Goal: Navigation & Orientation: Find specific page/section

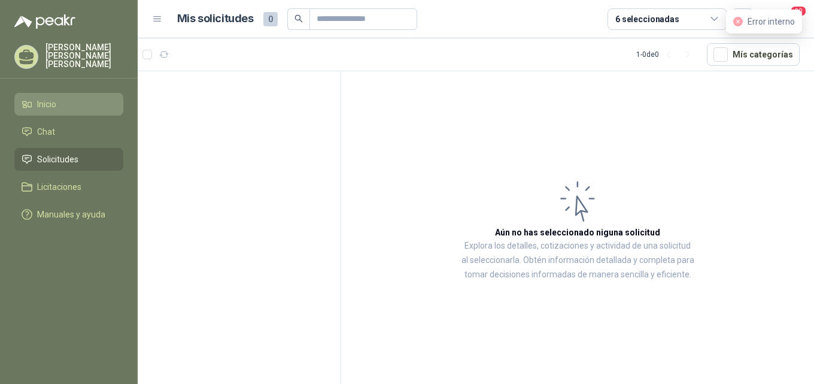
click at [56, 98] on span "Inicio" at bounding box center [46, 104] width 19 height 13
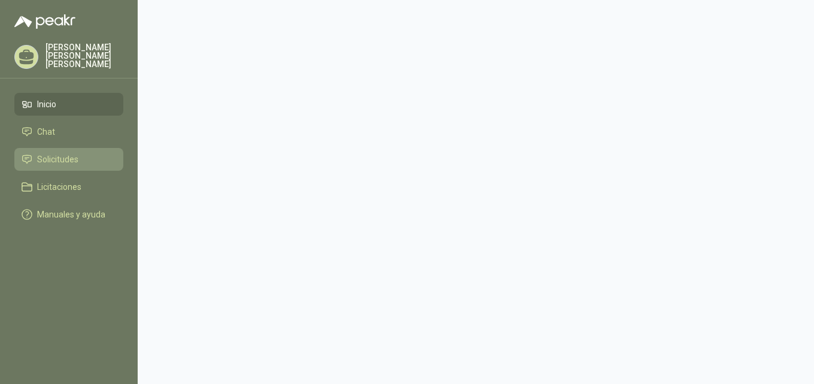
click at [71, 153] on span "Solicitudes" at bounding box center [57, 159] width 41 height 13
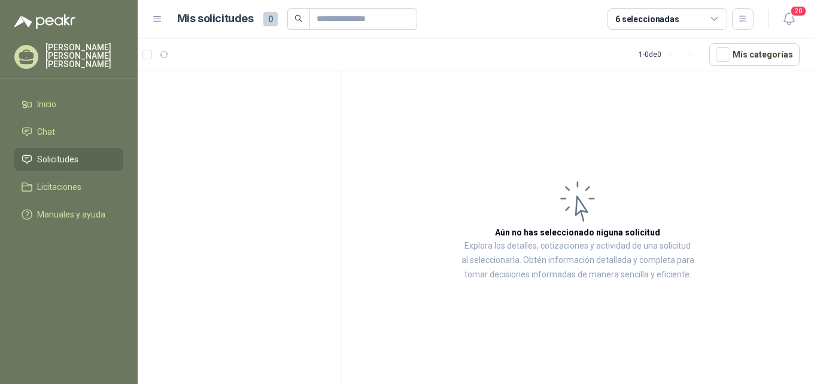
click at [76, 45] on p "[PERSON_NAME] [PERSON_NAME]" at bounding box center [84, 55] width 78 height 25
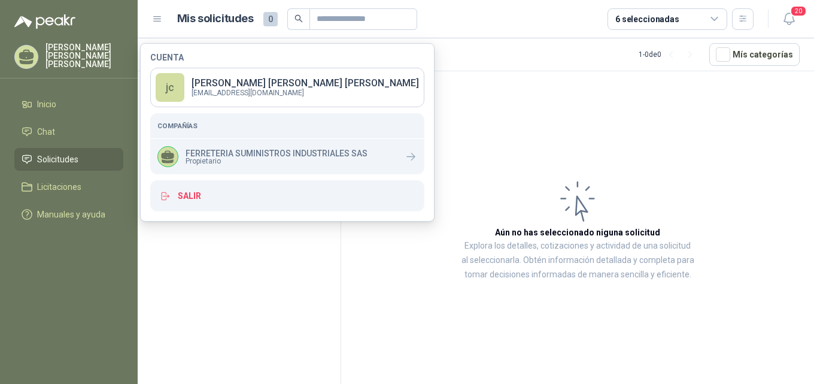
click at [91, 47] on p "[PERSON_NAME] [PERSON_NAME]" at bounding box center [84, 55] width 78 height 25
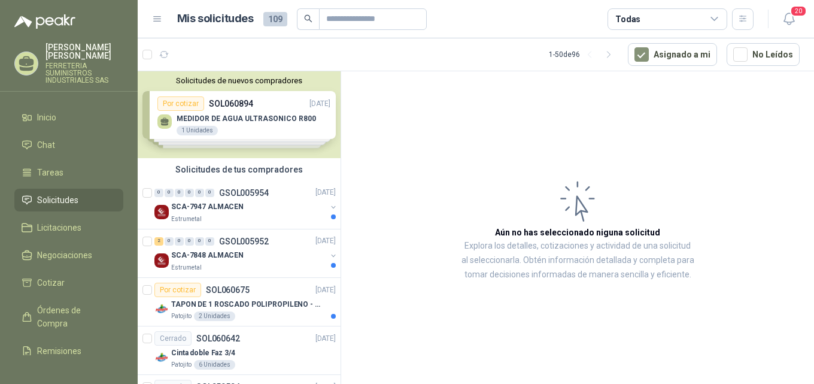
click at [72, 200] on span "Solicitudes" at bounding box center [57, 199] width 41 height 13
